Goal: Task Accomplishment & Management: Use online tool/utility

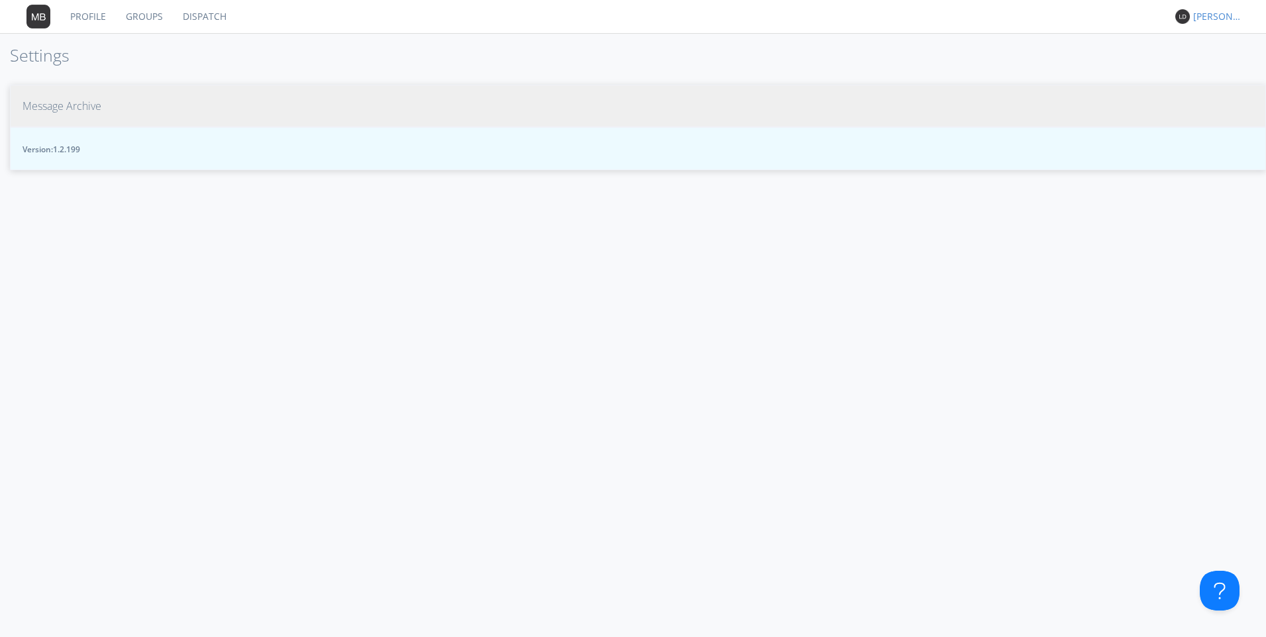
click at [40, 102] on span "Message Archive" at bounding box center [62, 106] width 79 height 15
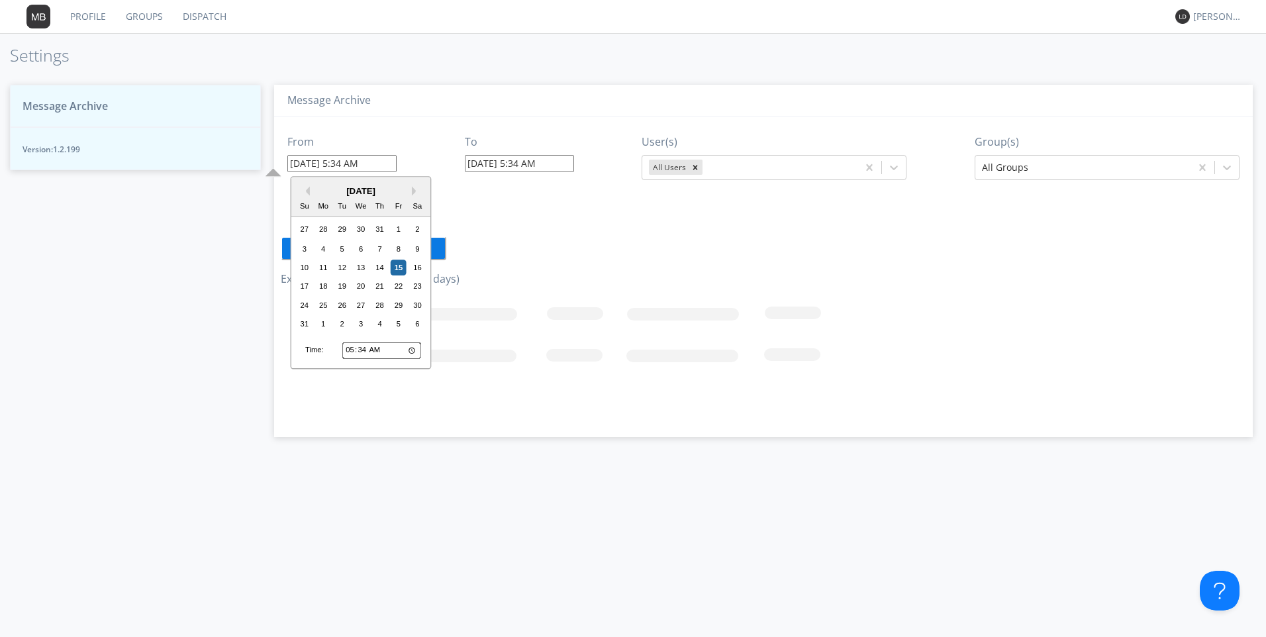
click at [341, 159] on input "08/15/2025 5:34 AM" at bounding box center [341, 163] width 109 height 17
click at [376, 272] on div "14" at bounding box center [380, 268] width 16 height 16
type input "08/14/2025 5:34 AM"
click at [376, 169] on input "08/14/2025 5:34 AM" at bounding box center [341, 163] width 109 height 17
click at [347, 351] on input "05:34" at bounding box center [381, 350] width 79 height 17
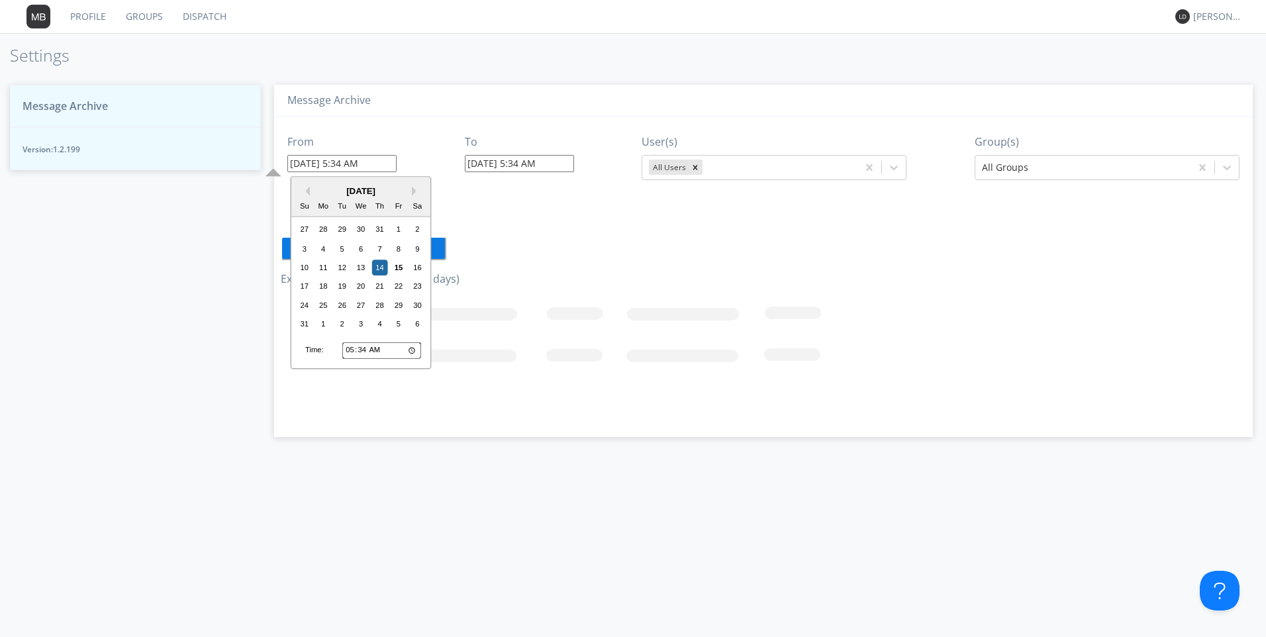
type input "03:34"
type input "08/14/2025 3:34 AM"
type input "03:00"
type input "[DATE] 3:00 AM"
type input "15:00"
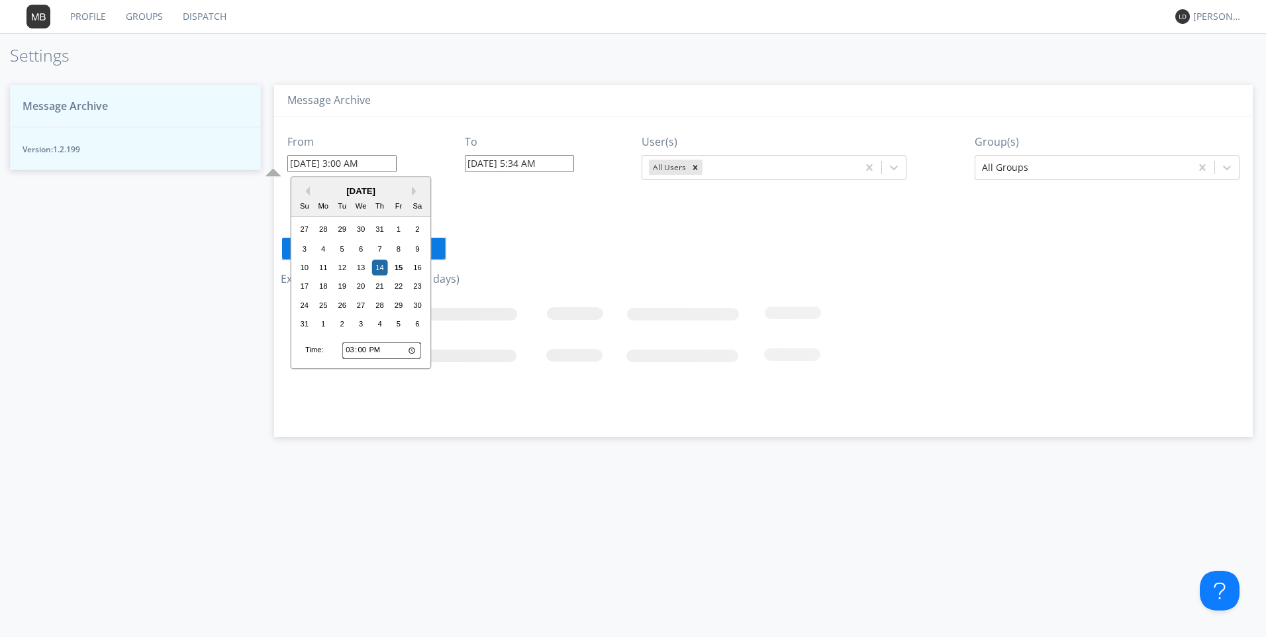
type input "[DATE] 3:00 PM"
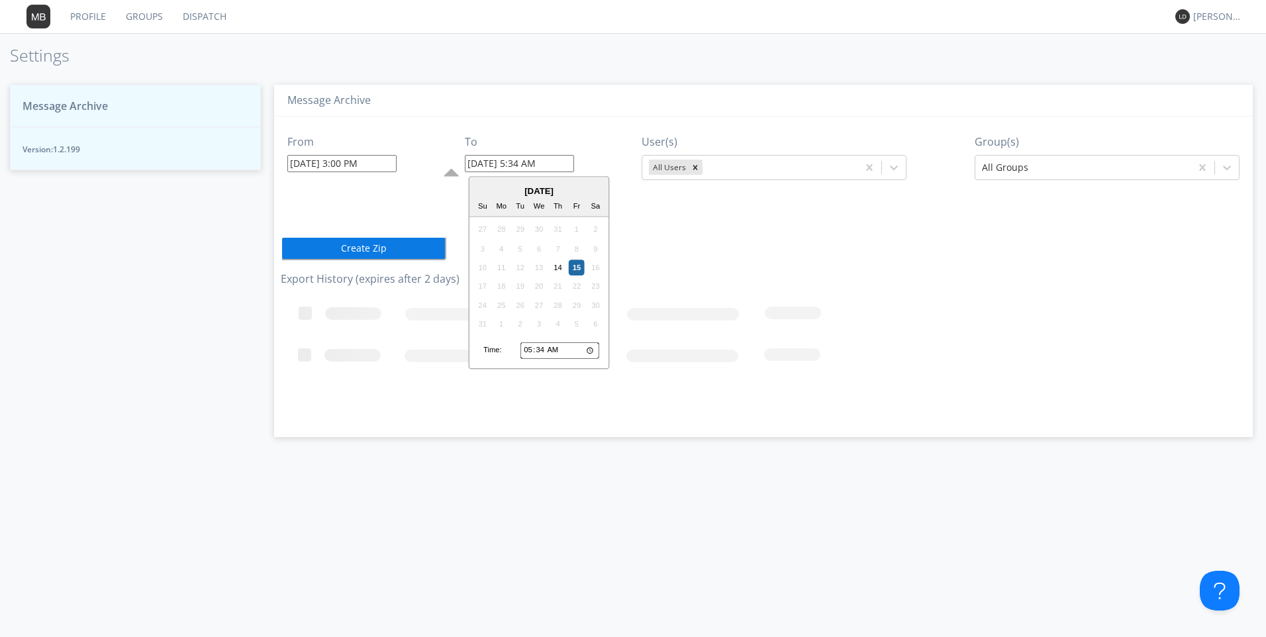
click at [521, 159] on input "08/15/2025 5:34 AM" at bounding box center [519, 163] width 109 height 17
click at [559, 273] on div "14" at bounding box center [558, 268] width 16 height 16
type input "08/14/2025 5:34 AM"
click at [504, 156] on input "08/14/2025 5:34 AM" at bounding box center [519, 163] width 109 height 17
click at [527, 350] on input "05:34" at bounding box center [560, 350] width 79 height 17
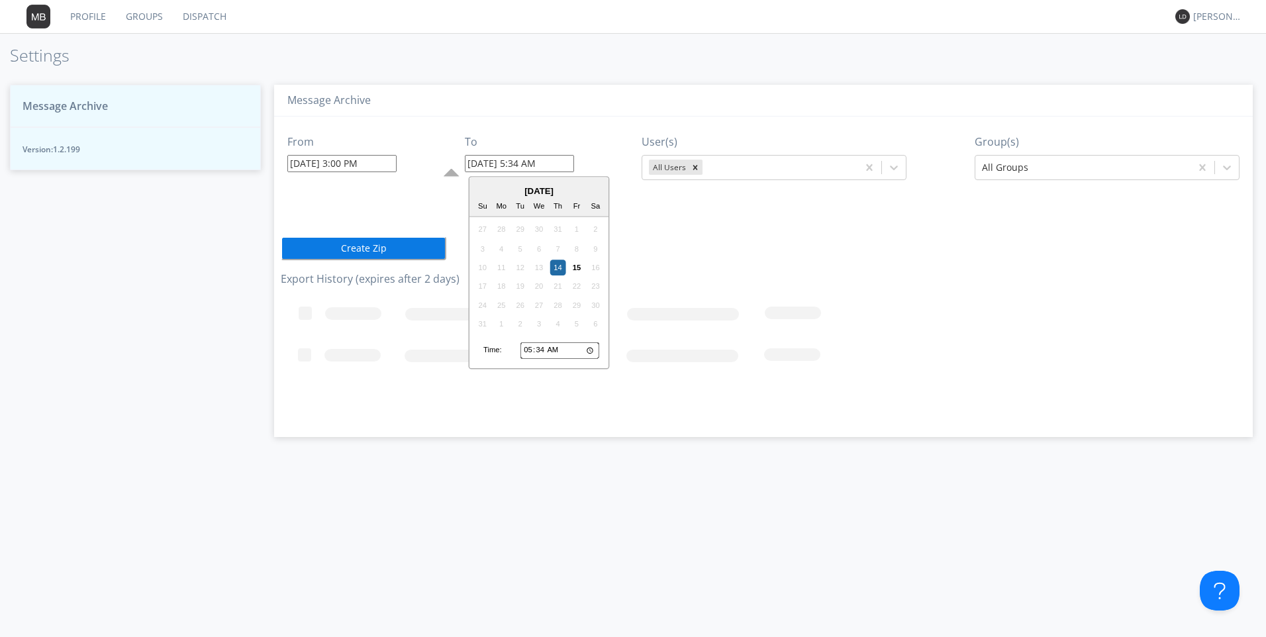
click at [554, 350] on input "05:34" at bounding box center [560, 350] width 79 height 17
type input "17:34"
type input "08/14/2025 5:34 PM"
click at [697, 167] on icon "Remove All Users" at bounding box center [695, 167] width 9 height 9
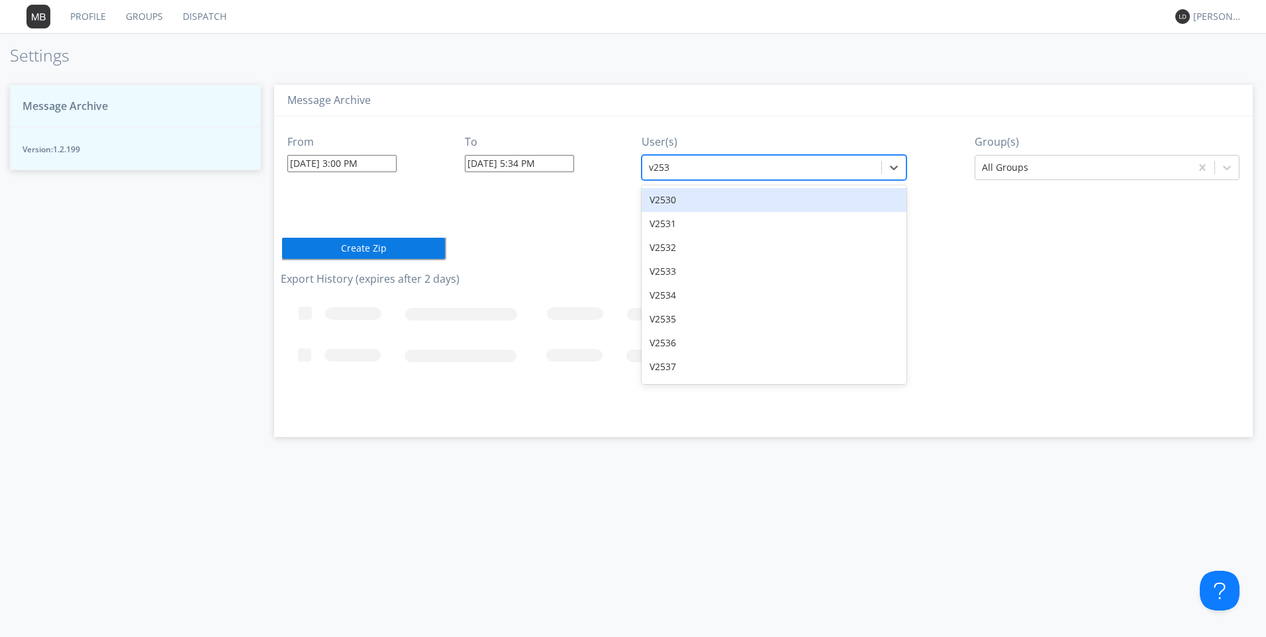
type input "v2532"
click at [740, 194] on div "V2532" at bounding box center [774, 200] width 265 height 24
click at [1041, 163] on div at bounding box center [1083, 168] width 202 height 16
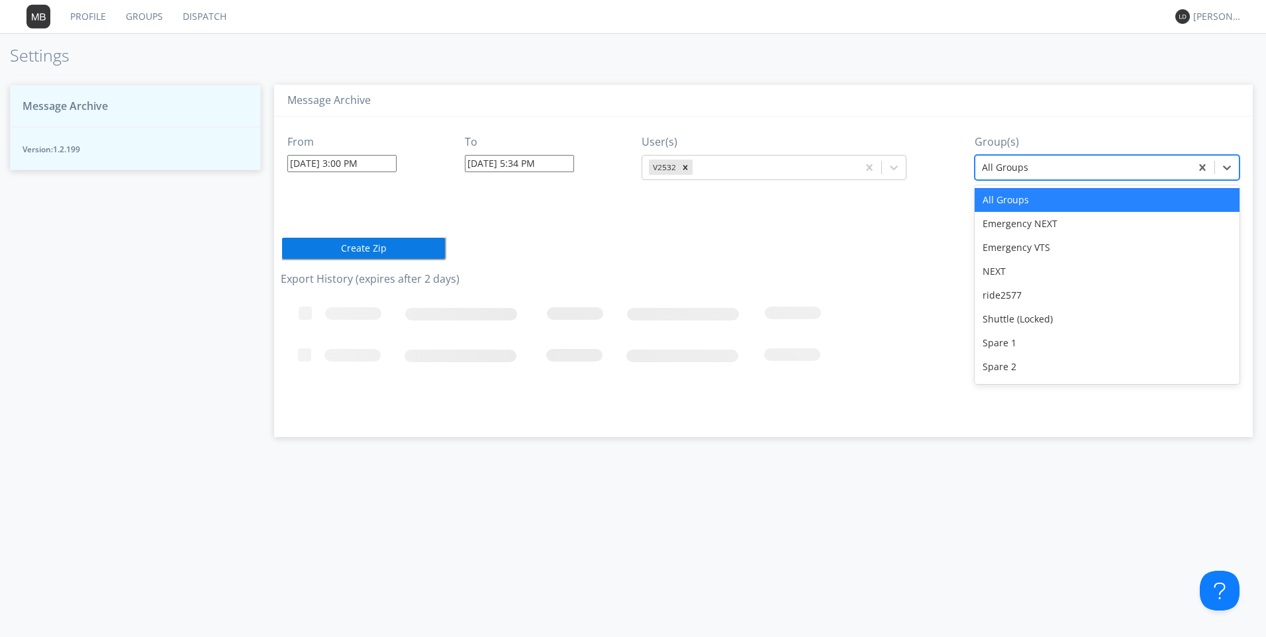
type input "v"
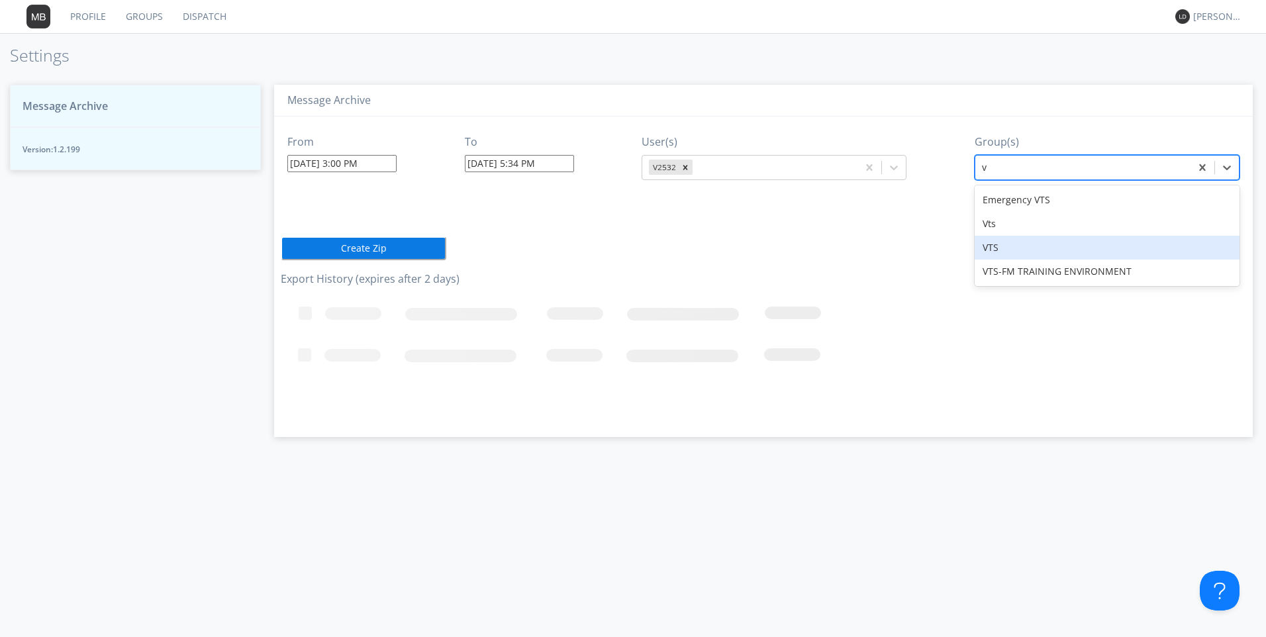
click at [988, 243] on div "VTS" at bounding box center [1107, 248] width 265 height 24
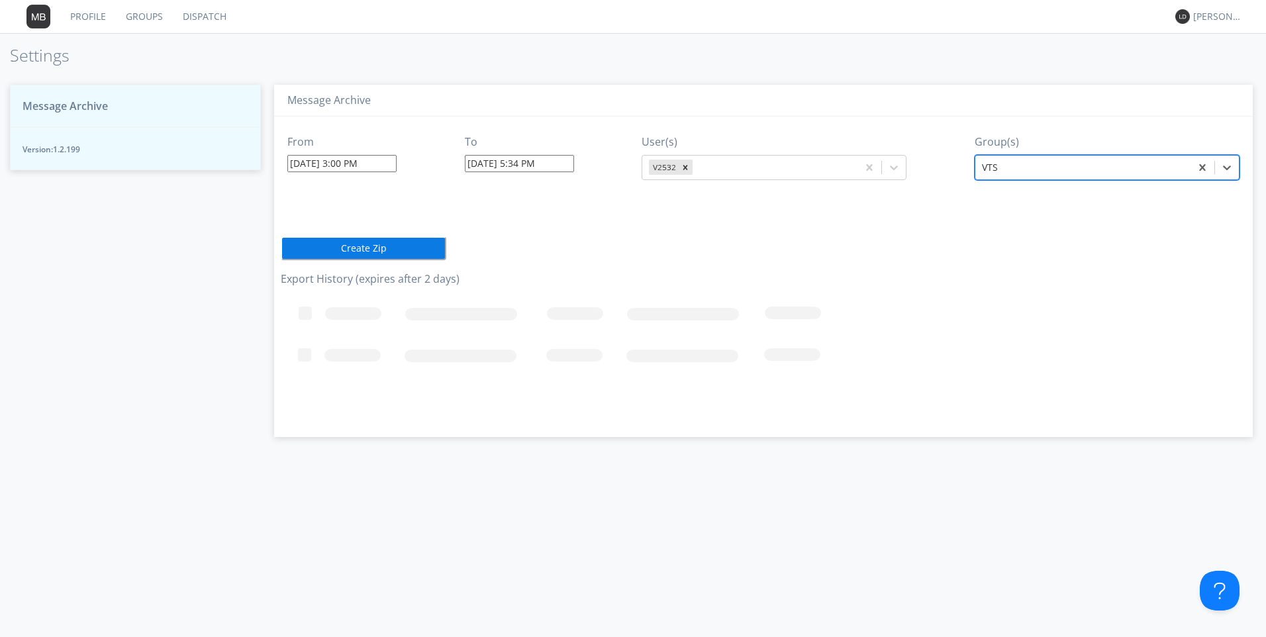
click at [381, 249] on button "Create Zip" at bounding box center [364, 248] width 166 height 24
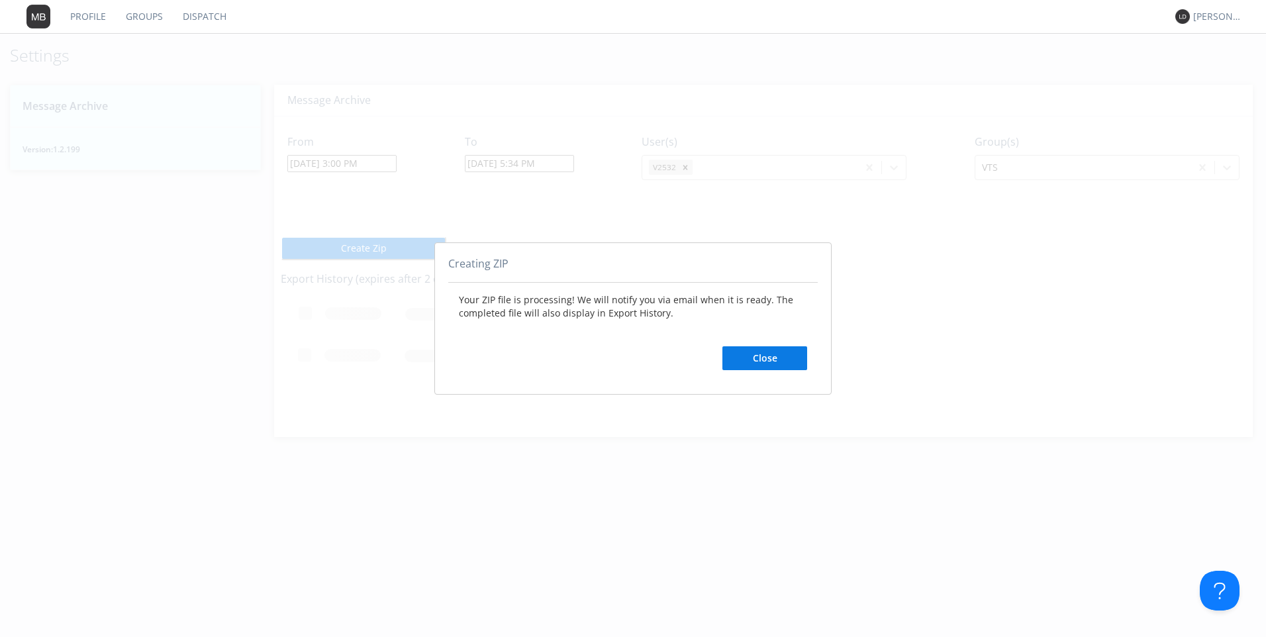
click at [752, 358] on button "Close" at bounding box center [765, 358] width 85 height 24
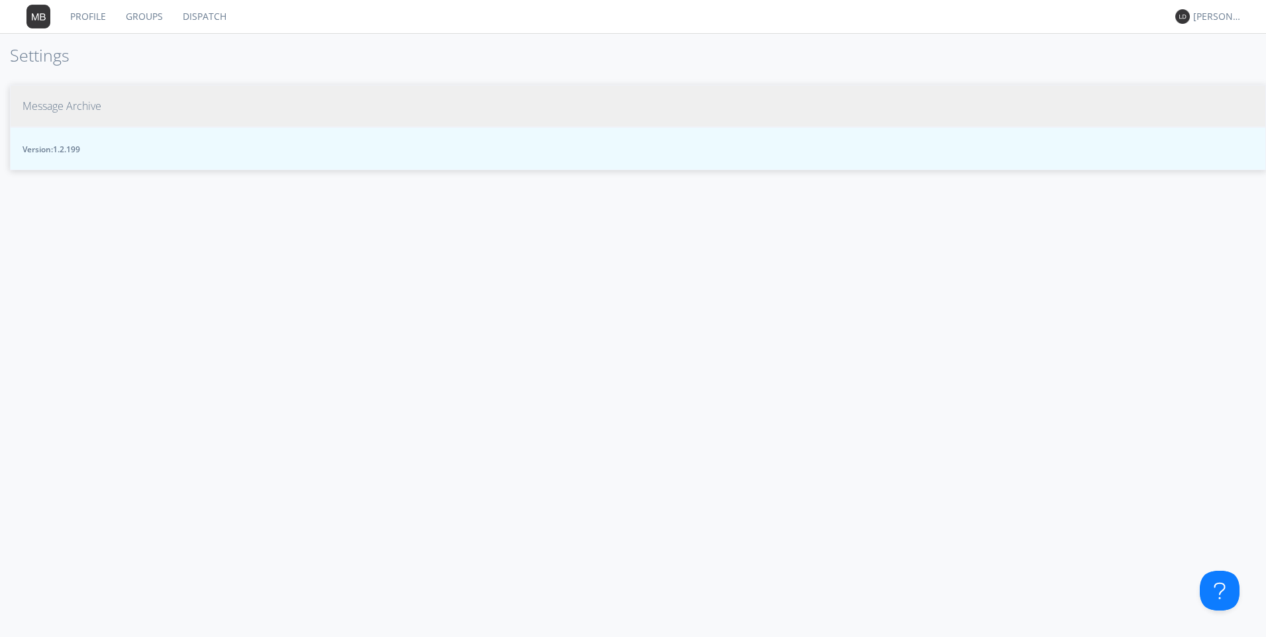
click at [64, 105] on span "Message Archive" at bounding box center [62, 106] width 79 height 15
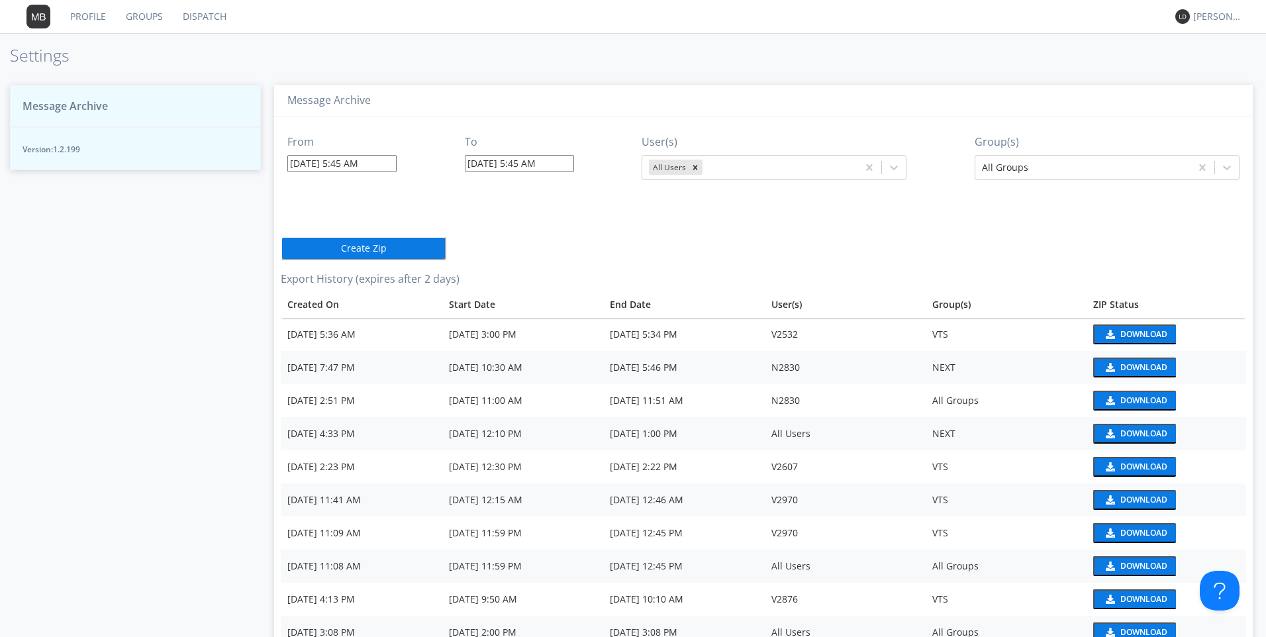
click at [1125, 334] on div "Download" at bounding box center [1144, 334] width 47 height 8
click at [1107, 333] on img at bounding box center [1109, 334] width 11 height 9
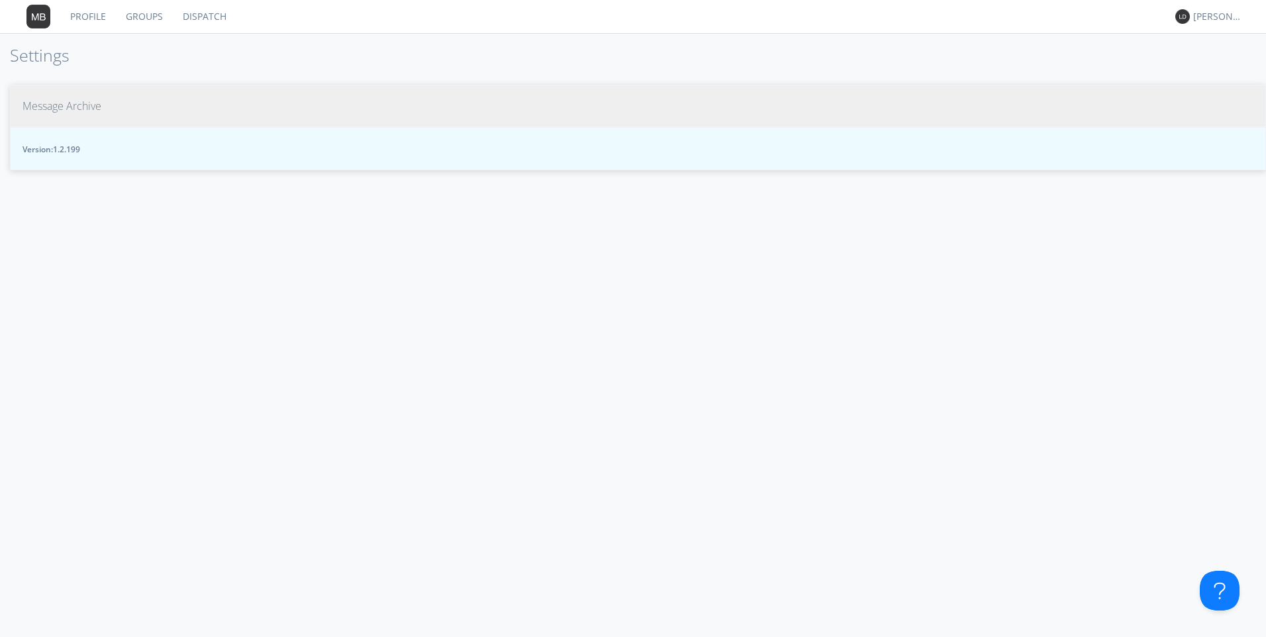
click at [60, 109] on span "Message Archive" at bounding box center [62, 106] width 79 height 15
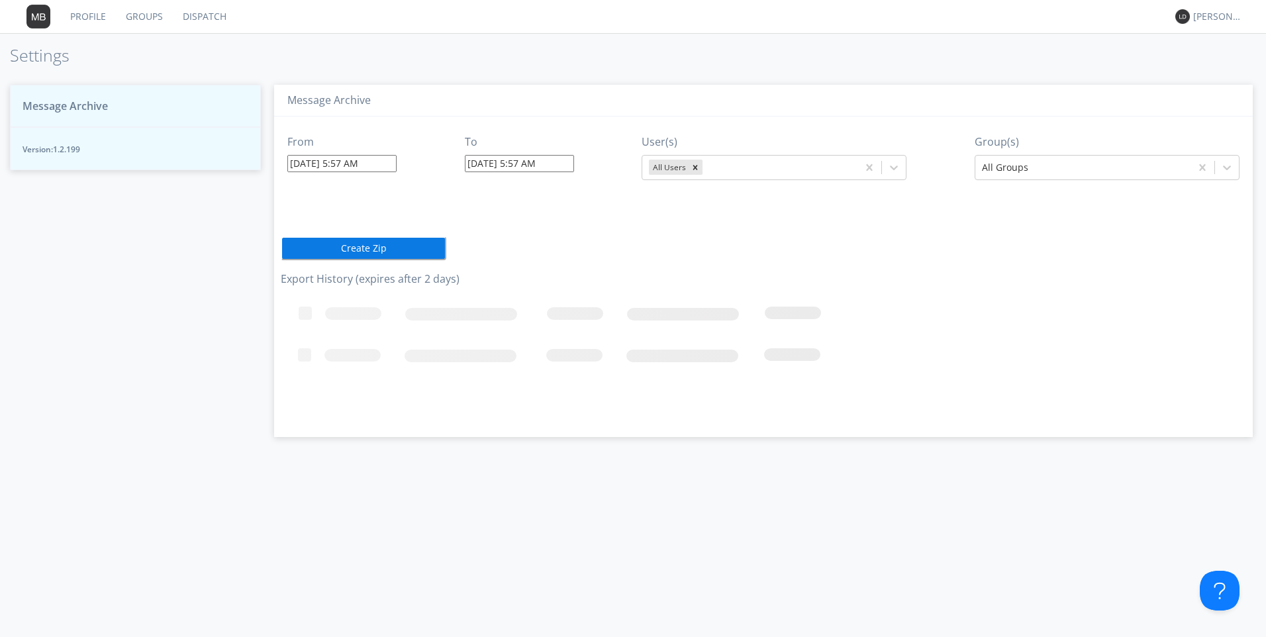
click at [327, 164] on input "[DATE] 5:57 AM" at bounding box center [341, 163] width 109 height 17
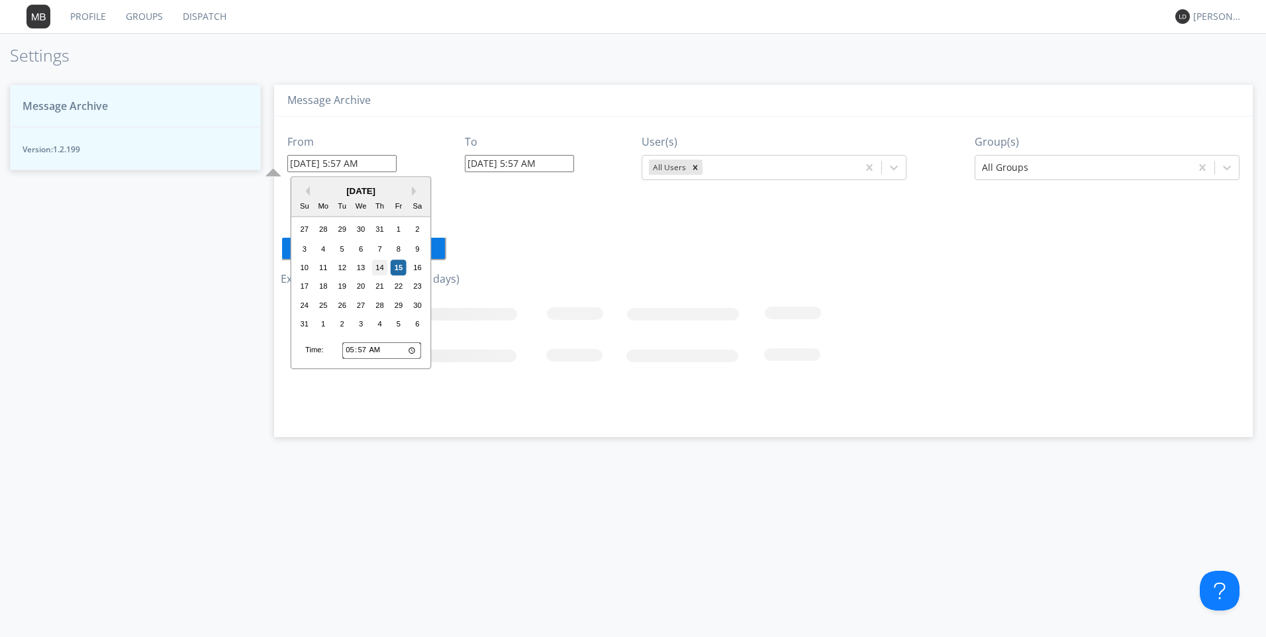
click at [382, 262] on div "14" at bounding box center [380, 268] width 16 height 16
type input "[DATE] 5:57 AM"
click at [342, 164] on input "[DATE] 5:57 AM" at bounding box center [341, 163] width 109 height 17
click at [350, 352] on input "05:57" at bounding box center [381, 350] width 79 height 17
type input "03:57"
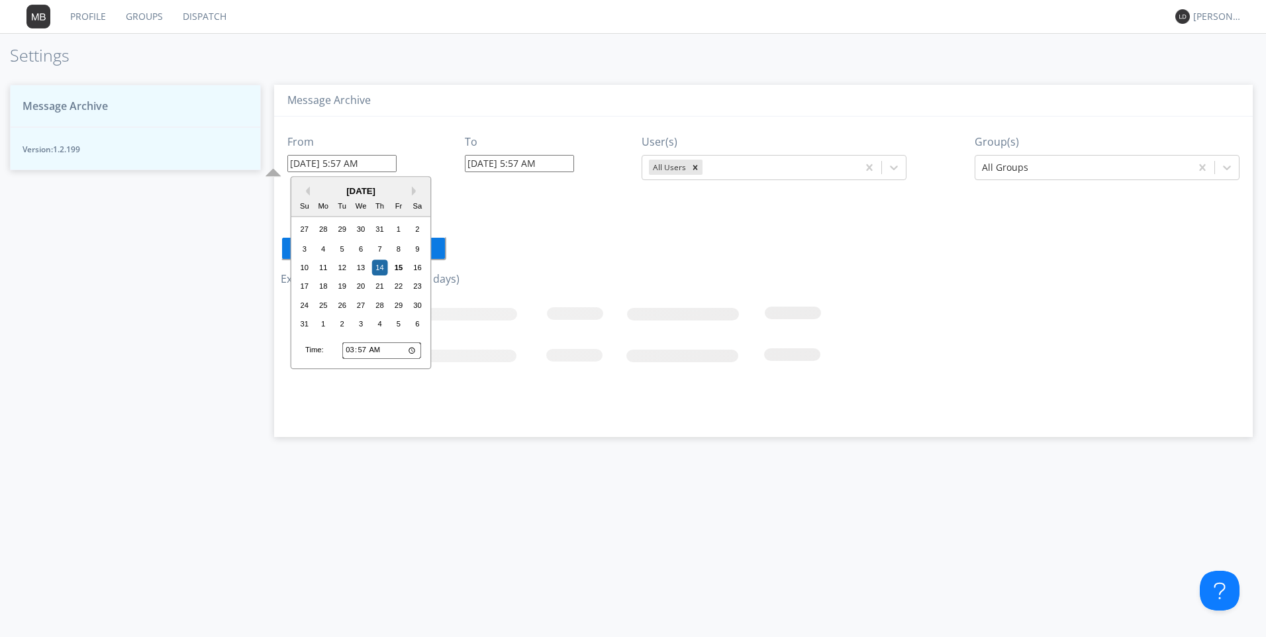
type input "[DATE] 3:57 AM"
click at [362, 353] on input "03:57" at bounding box center [381, 350] width 79 height 17
type input "03:00"
type input "[DATE] 3:00 AM"
type input "15:00"
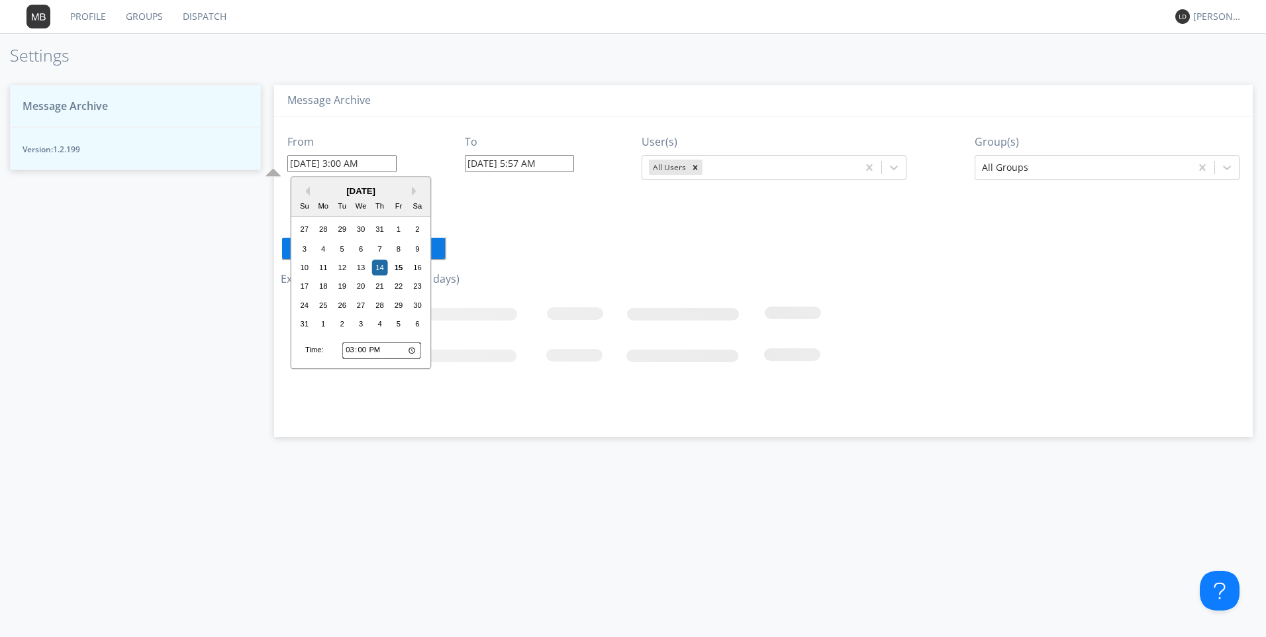
type input "[DATE] 3:00 PM"
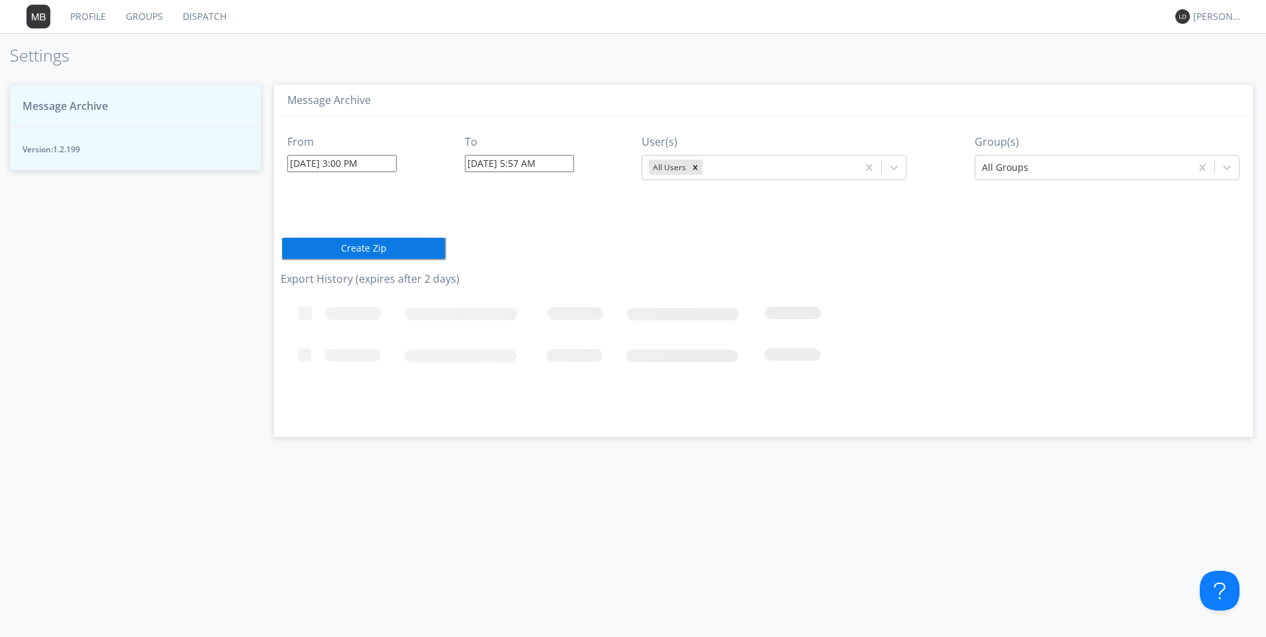
drag, startPoint x: 492, startPoint y: 318, endPoint x: 486, endPoint y: 281, distance: 37.6
click at [493, 309] on icon "Loading..." at bounding box center [645, 357] width 728 height 132
click at [507, 168] on input "[DATE] 5:57 AM" at bounding box center [519, 163] width 109 height 17
click at [557, 267] on div "14" at bounding box center [558, 268] width 16 height 16
click at [523, 165] on input "[DATE] 5:57 AM" at bounding box center [519, 163] width 109 height 17
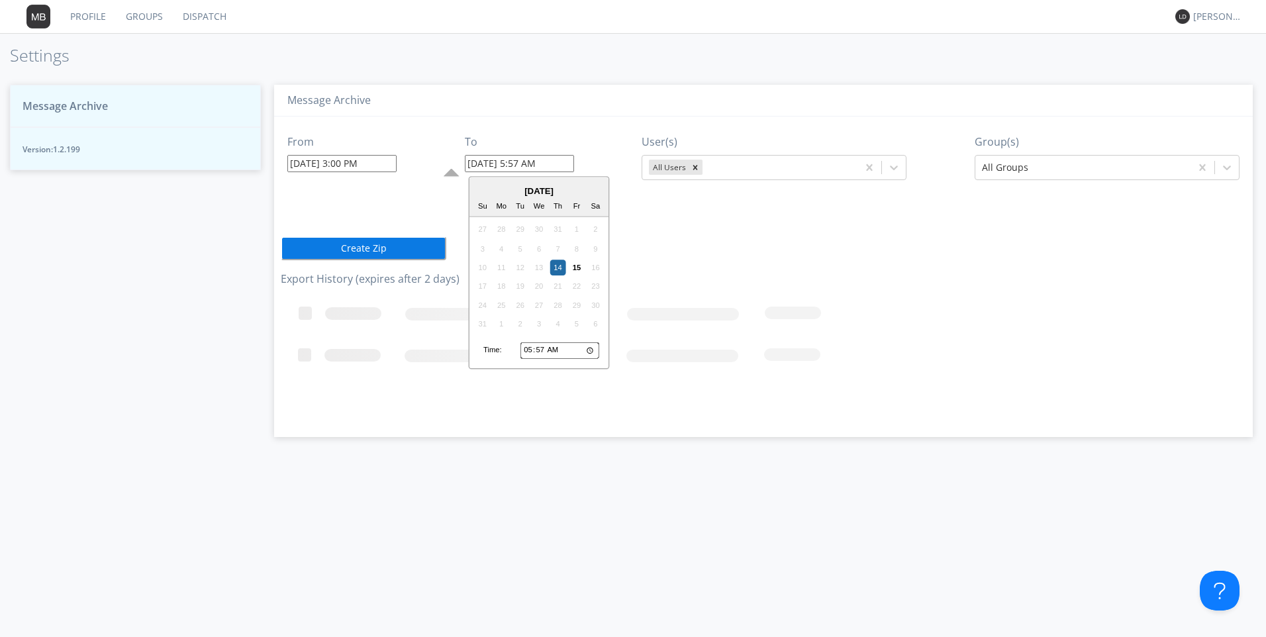
click at [551, 160] on input "[DATE] 5:57 AM" at bounding box center [519, 163] width 109 height 17
type input "[DATE] 5:57 PM"
click at [691, 234] on div "From [DATE] 3:00 PM To [DATE] 5:57 PM User(s) All Users Group(s) All Groups Cre…" at bounding box center [764, 272] width 966 height 311
click at [701, 171] on div "Remove All Users" at bounding box center [695, 167] width 15 height 15
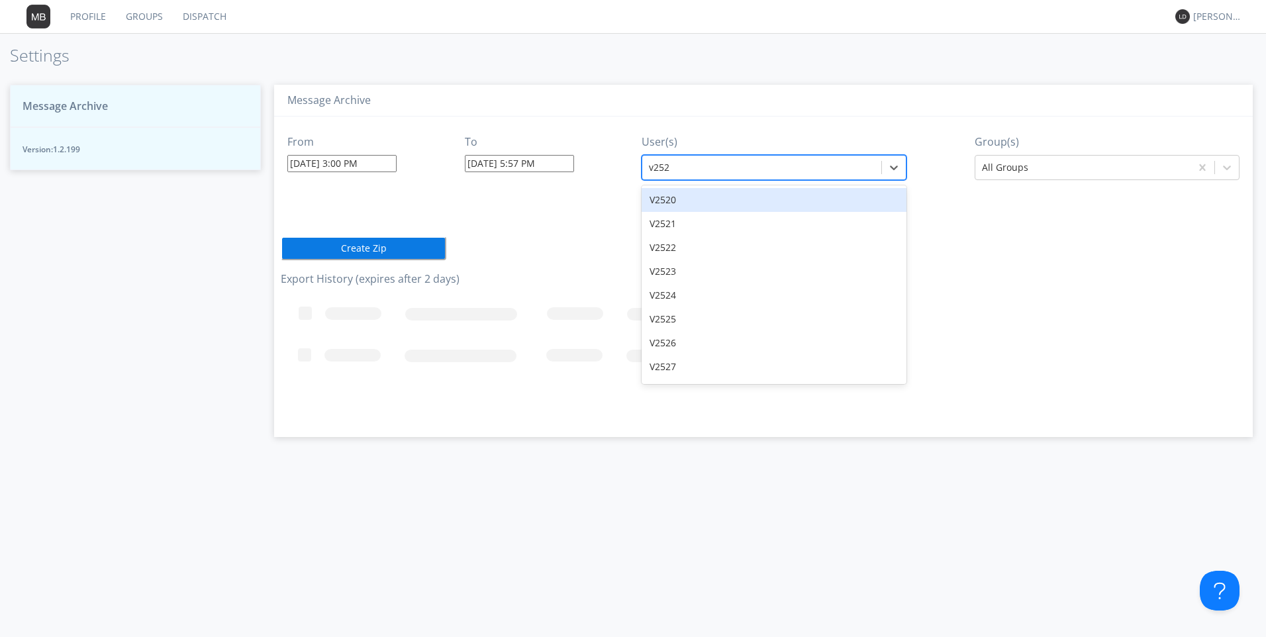
type input "v2523"
click at [762, 203] on div "V2523" at bounding box center [774, 200] width 265 height 24
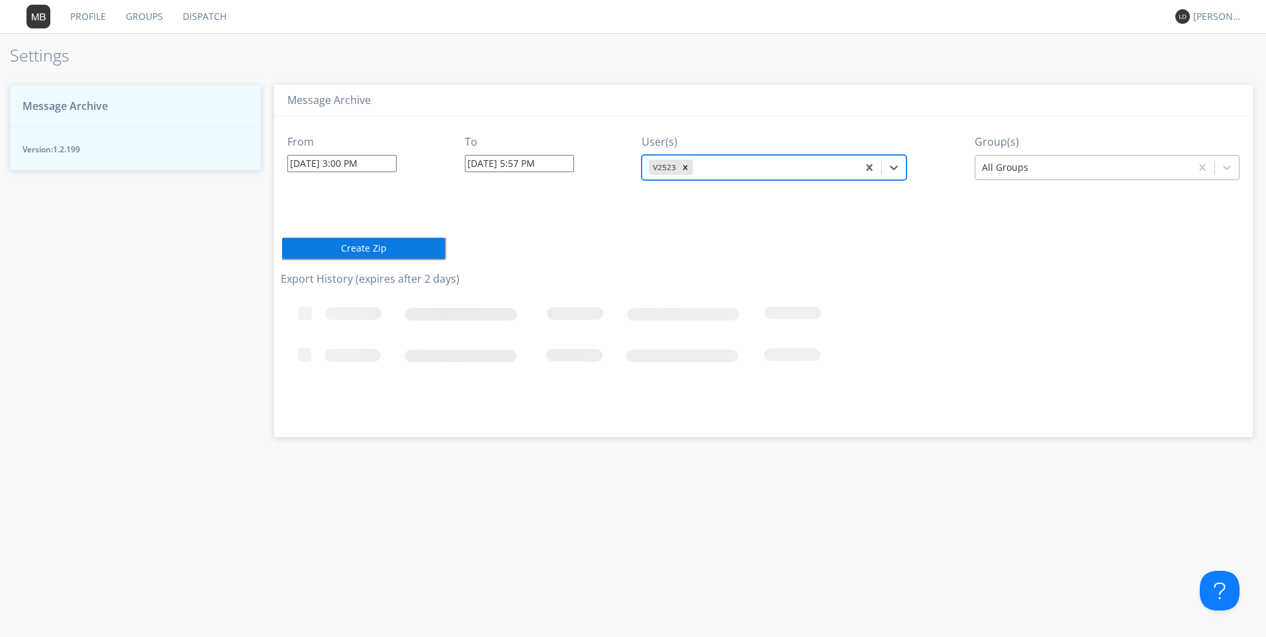
click at [991, 173] on div at bounding box center [1083, 168] width 202 height 16
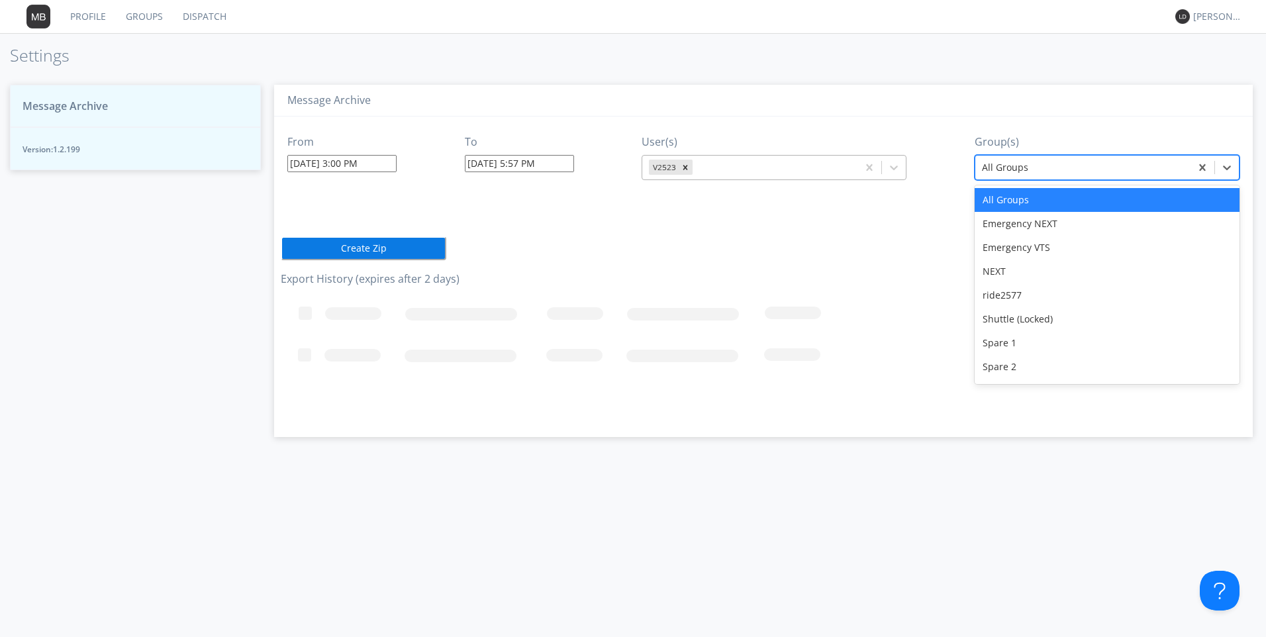
type input "v"
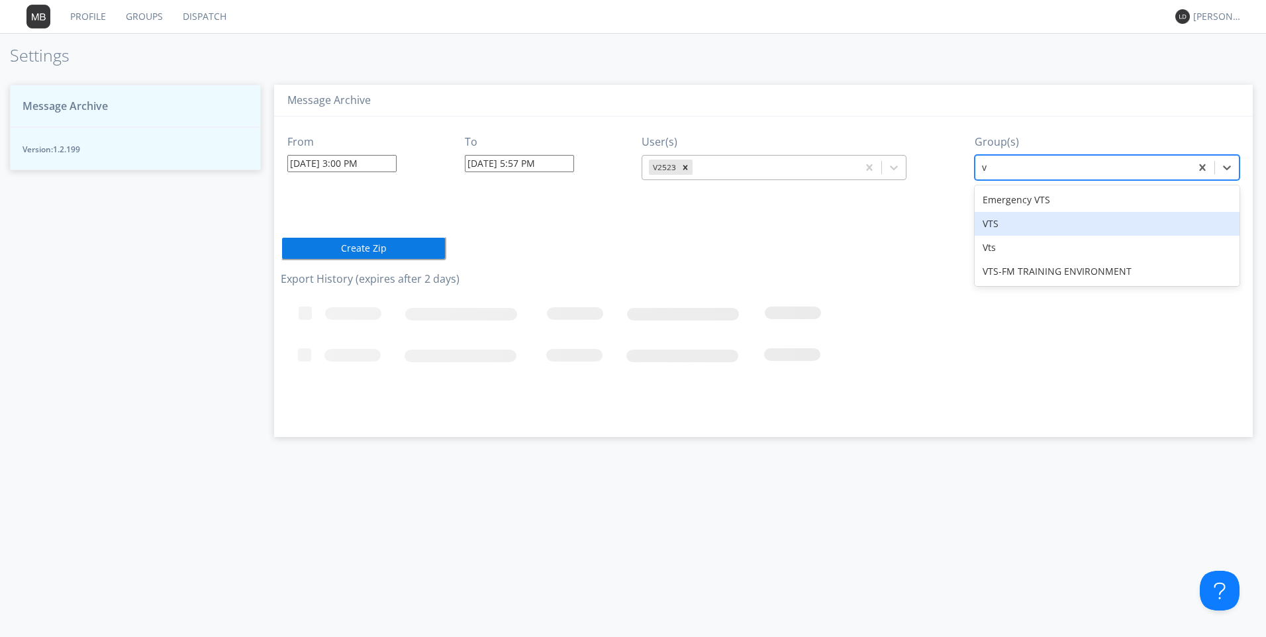
click at [997, 219] on div "VTS" at bounding box center [1107, 224] width 265 height 24
click at [347, 247] on button "Create Zip" at bounding box center [364, 248] width 166 height 24
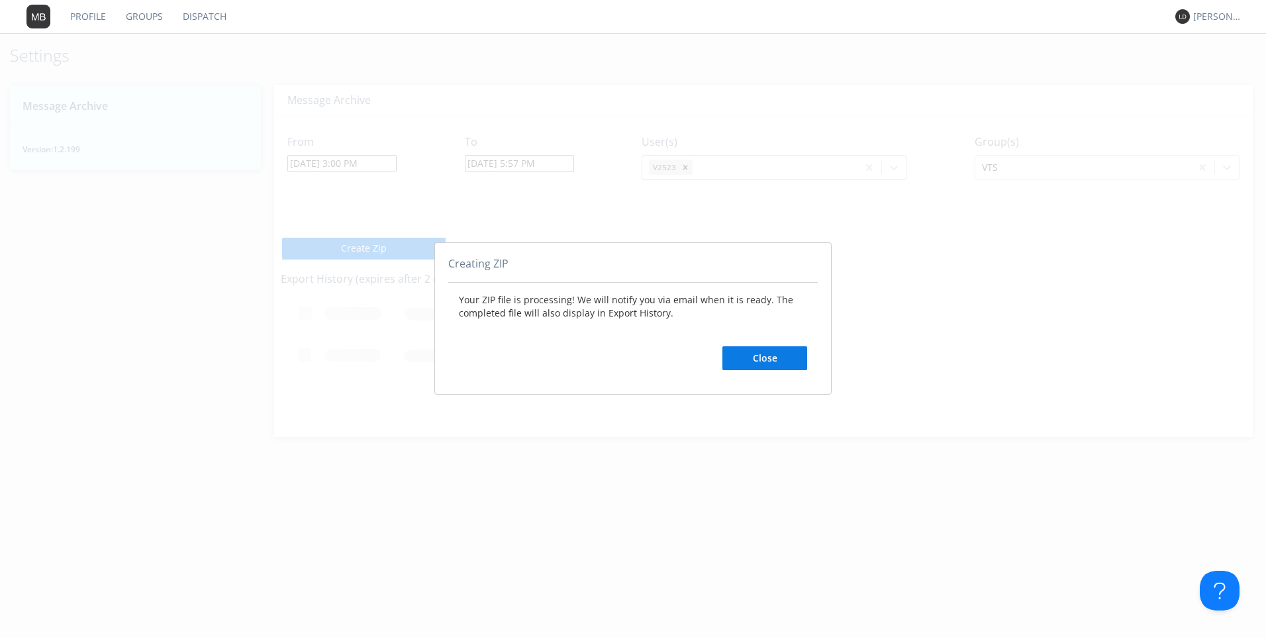
click at [775, 358] on button "Close" at bounding box center [765, 358] width 85 height 24
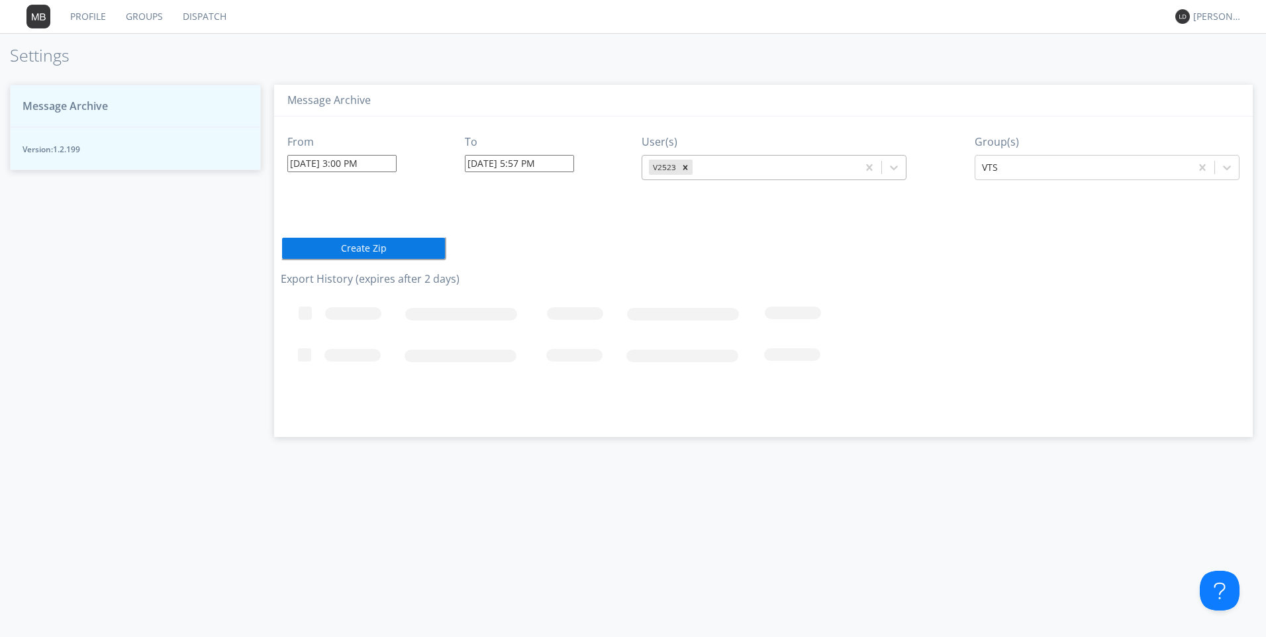
drag, startPoint x: 1047, startPoint y: 277, endPoint x: 995, endPoint y: 342, distance: 83.0
click at [1047, 276] on h3 "Export History (expires after 2 days)" at bounding box center [764, 280] width 966 height 12
